Goal: Task Accomplishment & Management: Use online tool/utility

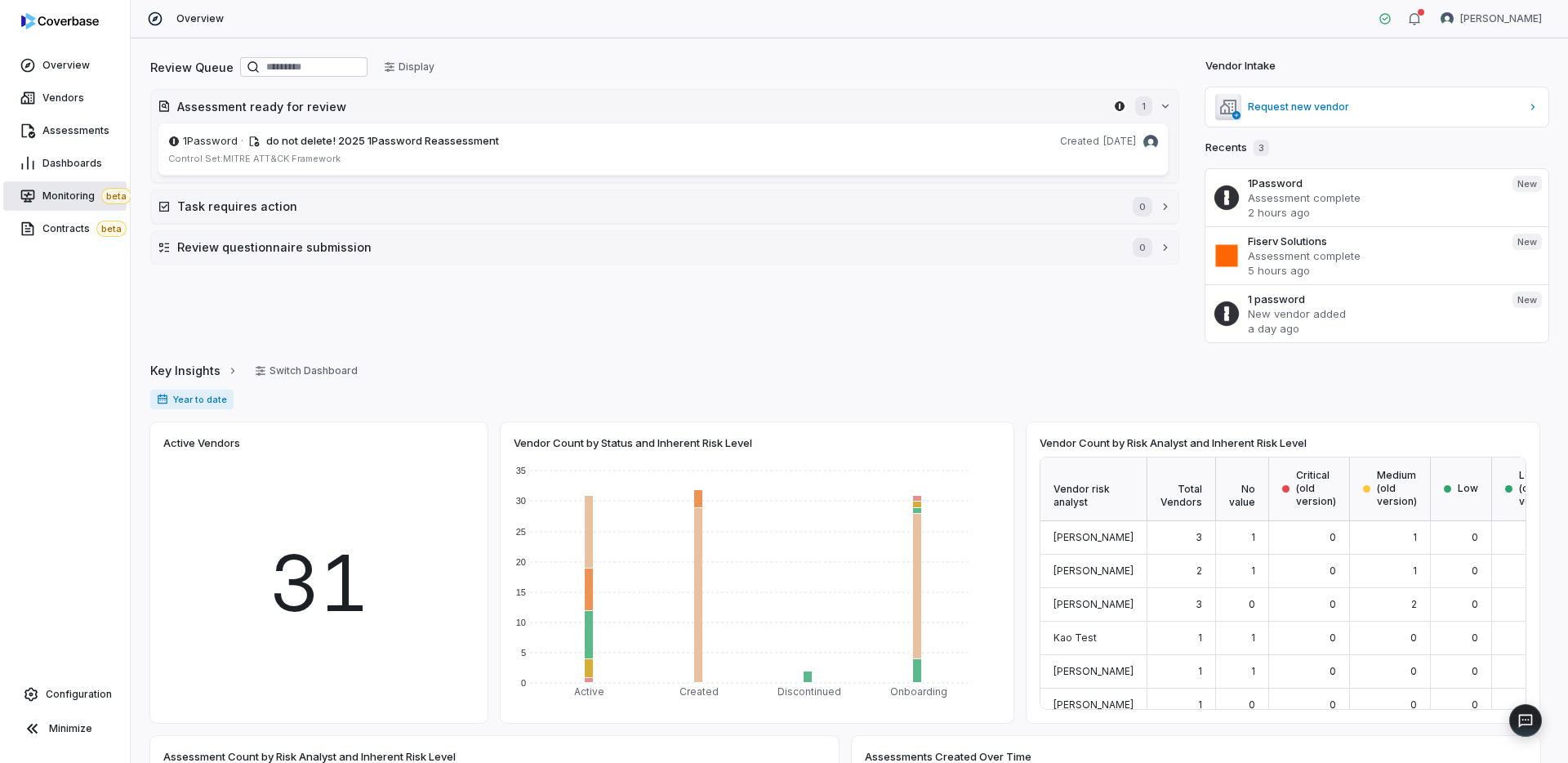
click at [65, 196] on span "Monitoring beta" at bounding box center [87, 195] width 89 height 16
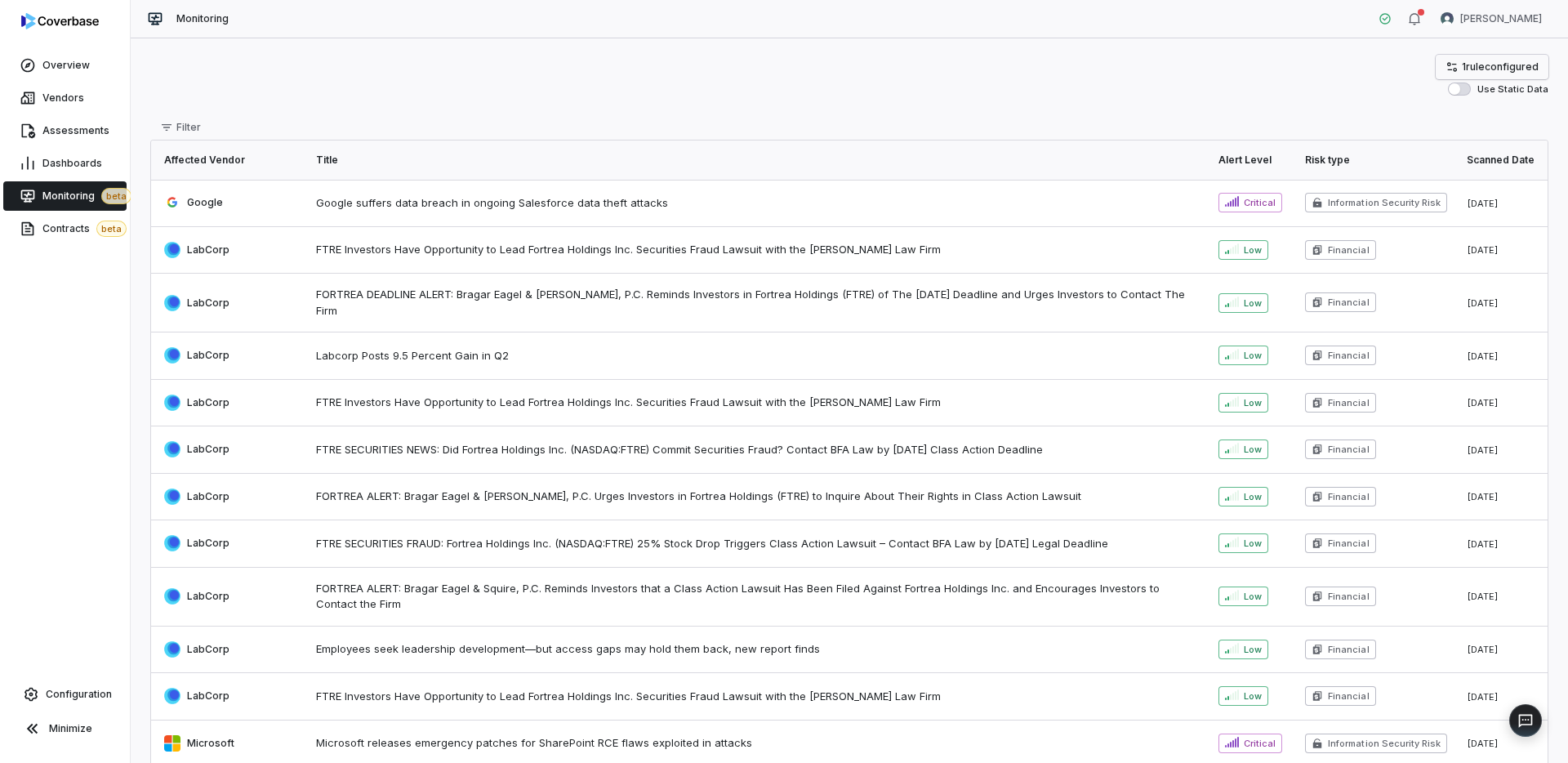
click at [1462, 62] on span "1 rule configured" at bounding box center [1500, 67] width 77 height 13
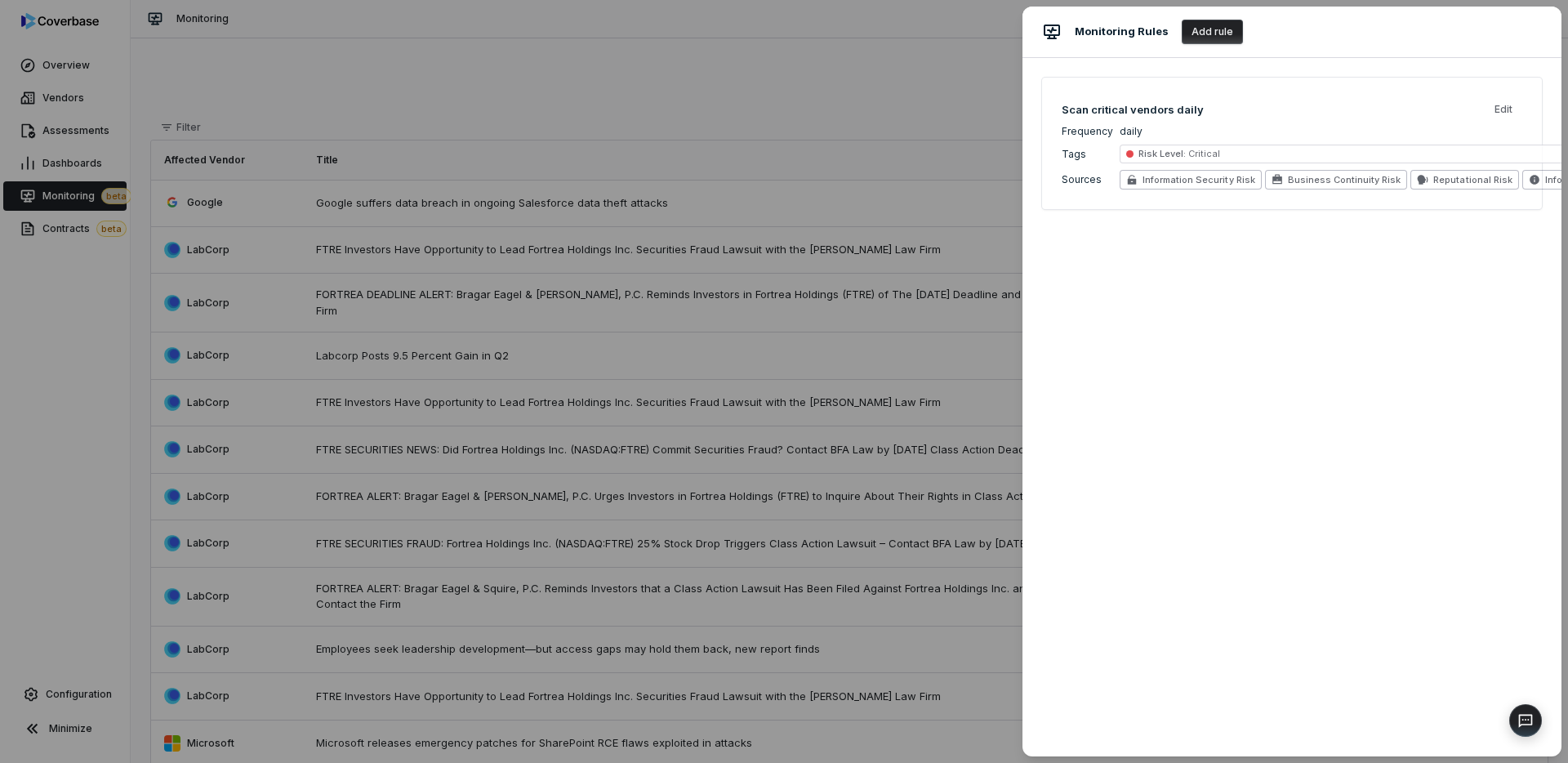
click at [1219, 30] on button "Add rule" at bounding box center [1212, 32] width 61 height 25
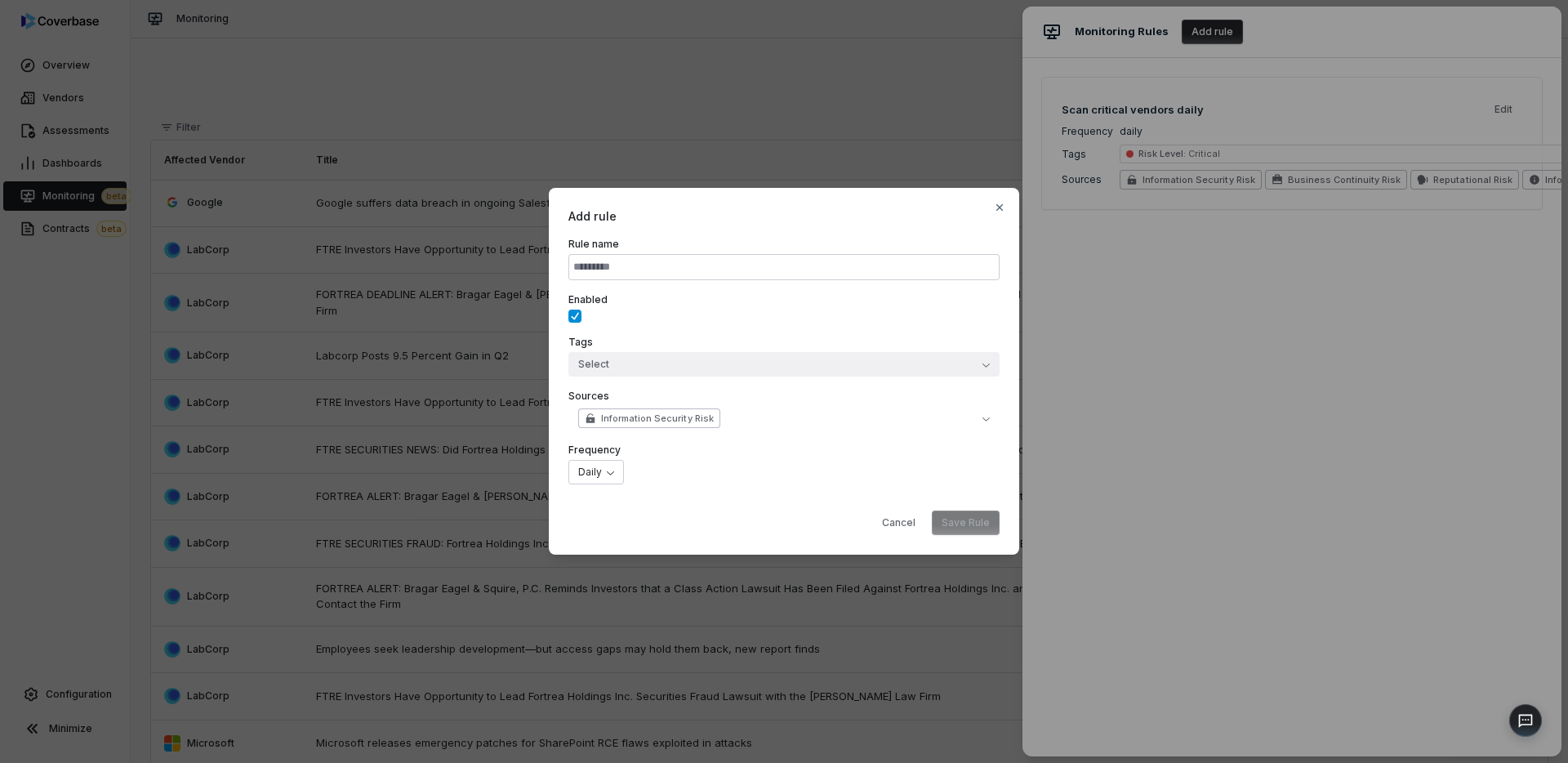
click at [596, 357] on button "Select" at bounding box center [784, 364] width 432 height 25
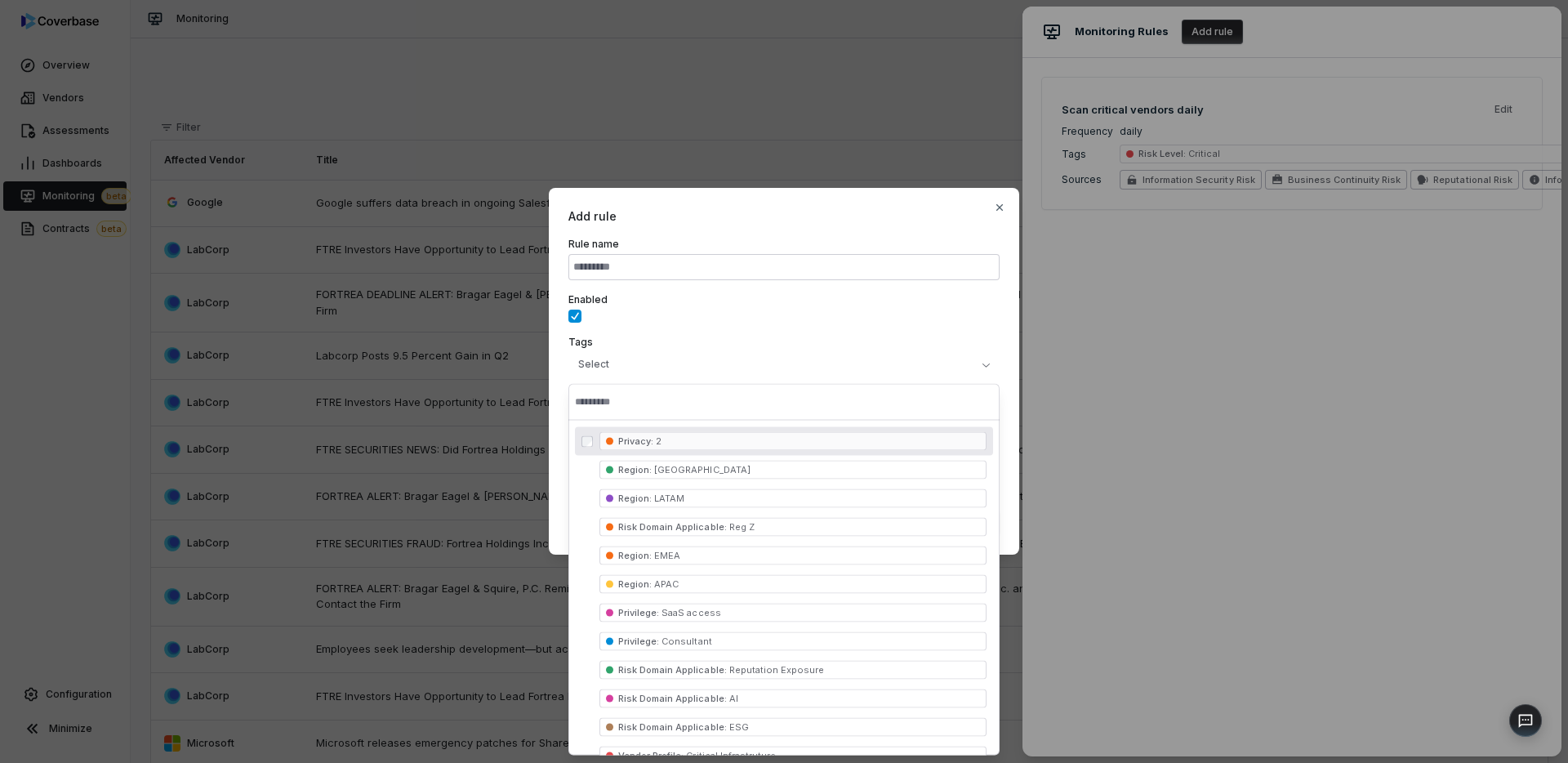
click at [681, 319] on div "Enabled" at bounding box center [784, 308] width 432 height 30
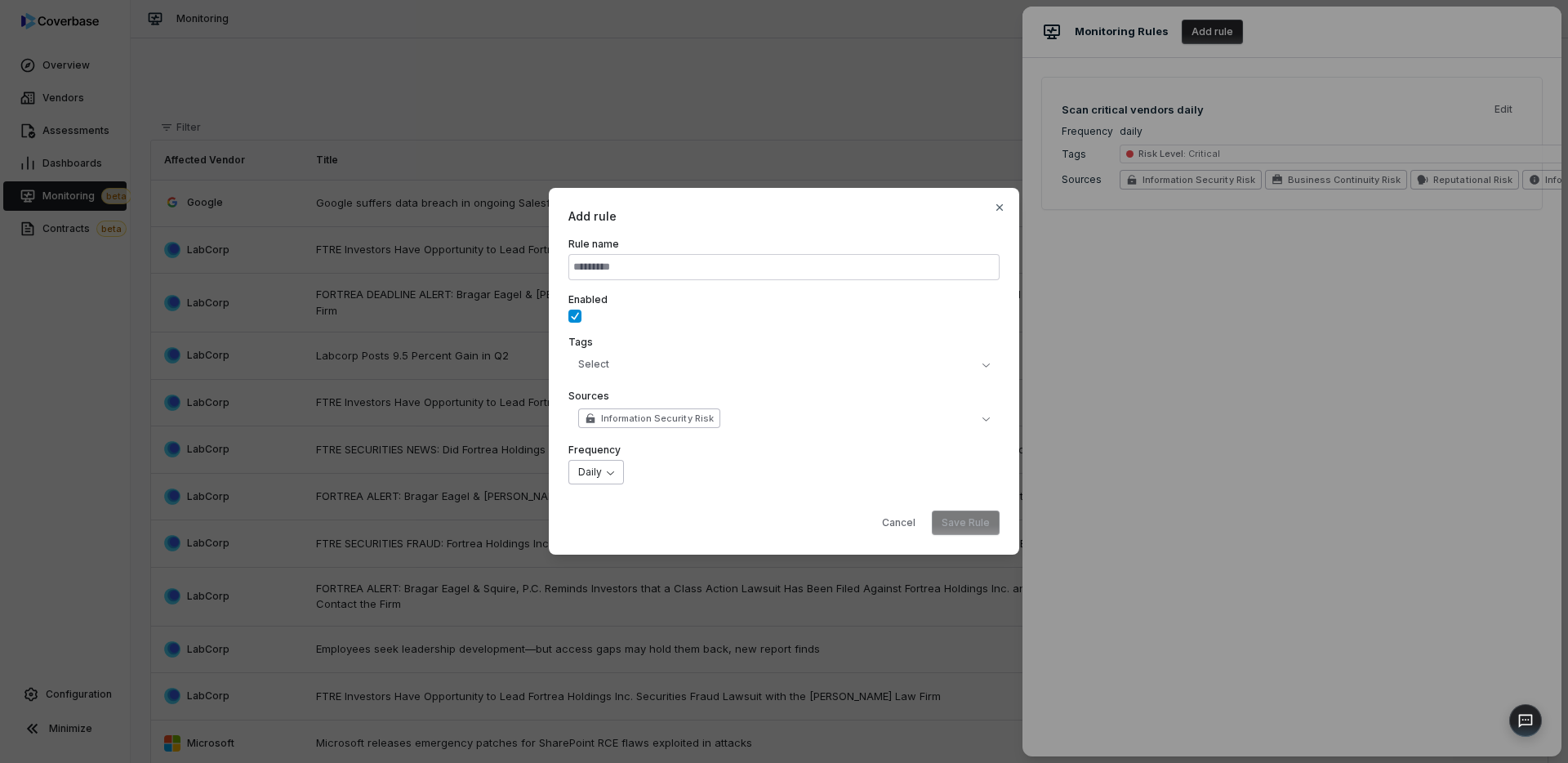
click at [602, 468] on body "Overview Vendors Assessments Dashboards Monitoring beta Contracts beta Configur…" at bounding box center [784, 381] width 1568 height 763
click at [599, 463] on body "Overview Vendors Assessments Dashboards Monitoring beta Contracts beta Configur…" at bounding box center [784, 381] width 1568 height 763
click at [701, 501] on div "Cancel Save Rule" at bounding box center [784, 517] width 432 height 38
click at [1001, 206] on icon "button" at bounding box center [1000, 207] width 7 height 7
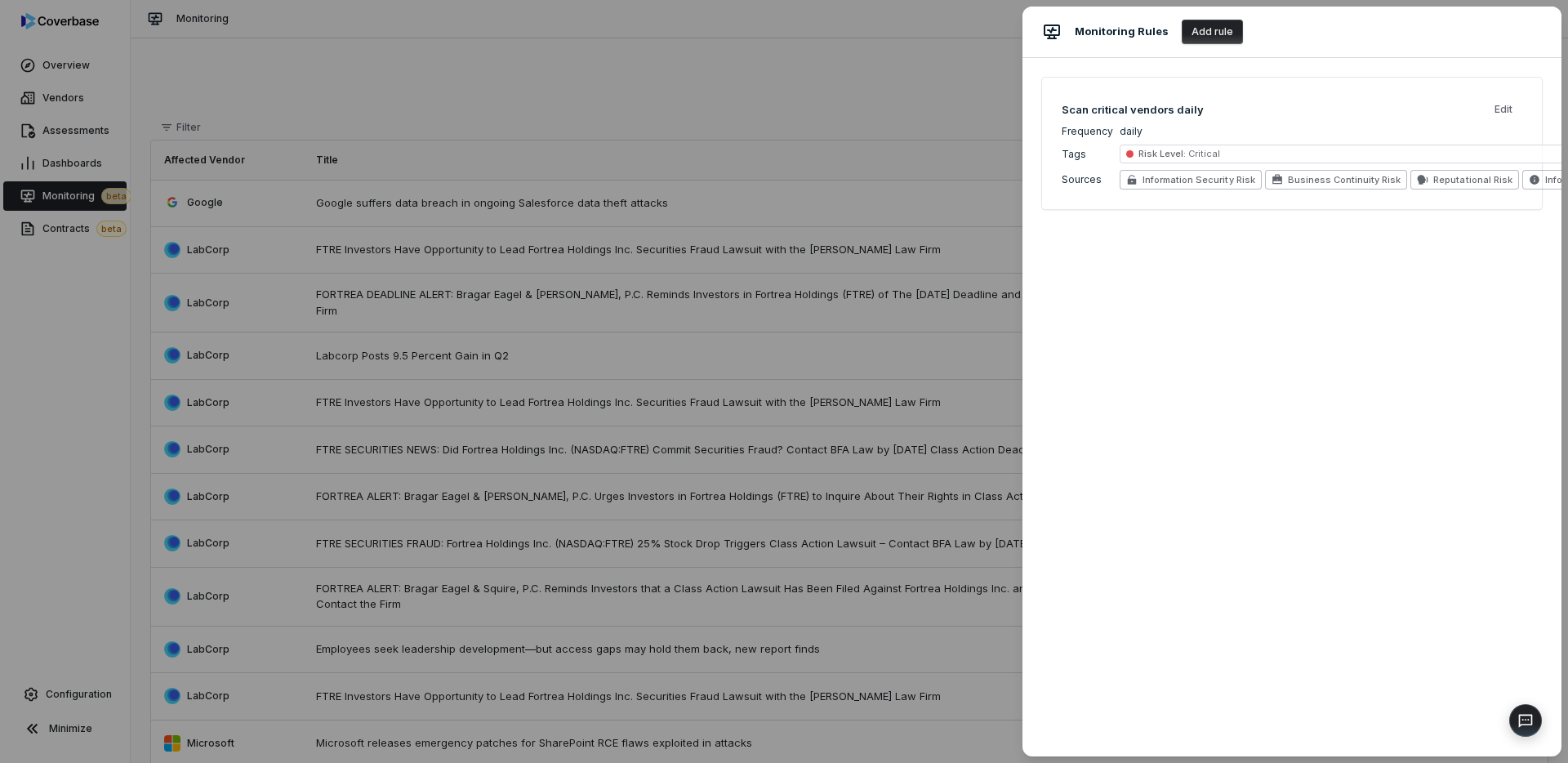
click at [1206, 36] on button "Add rule" at bounding box center [1212, 32] width 61 height 25
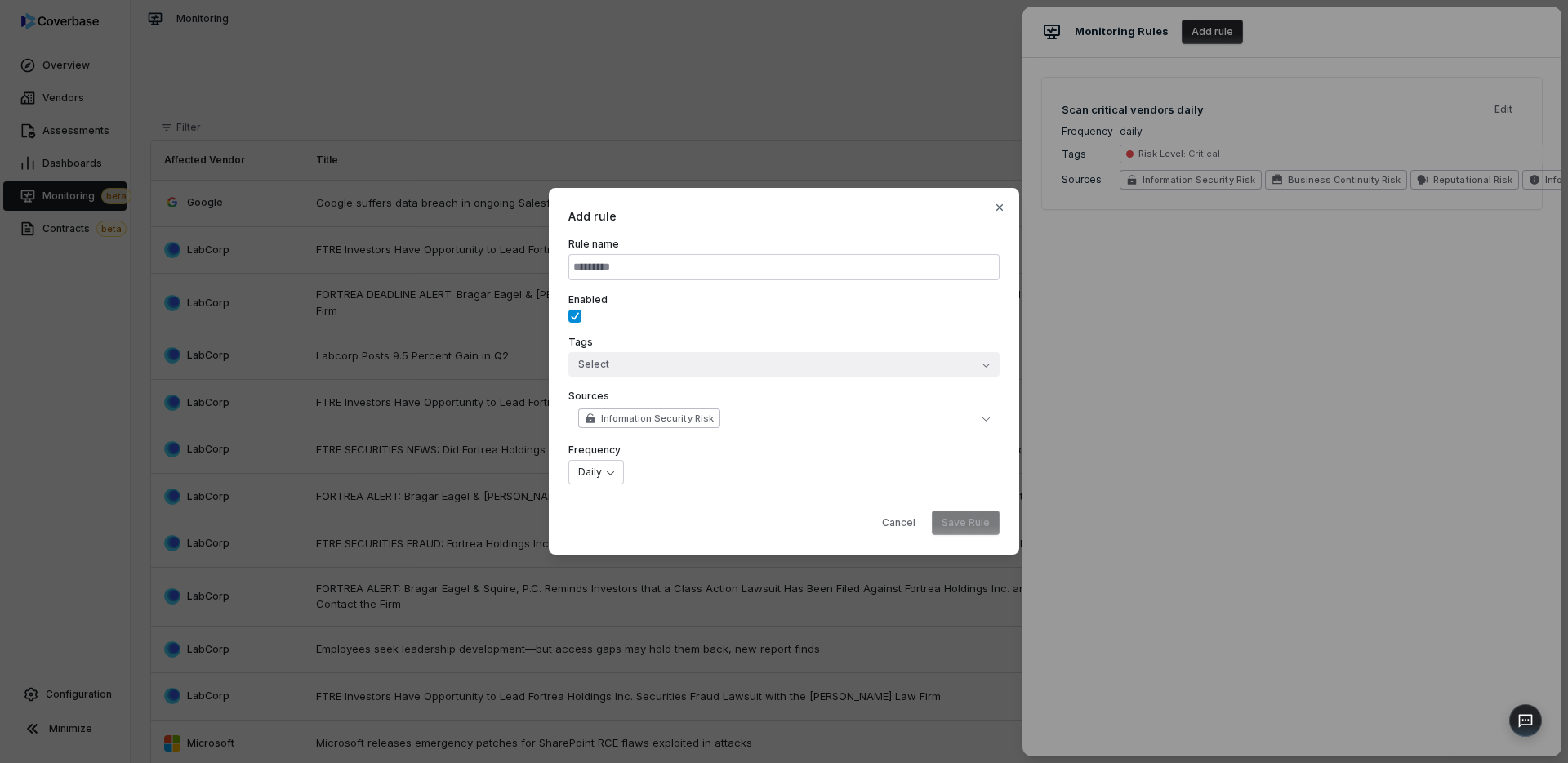
click at [595, 367] on button "Select" at bounding box center [784, 364] width 432 height 25
